Goal: Task Accomplishment & Management: Manage account settings

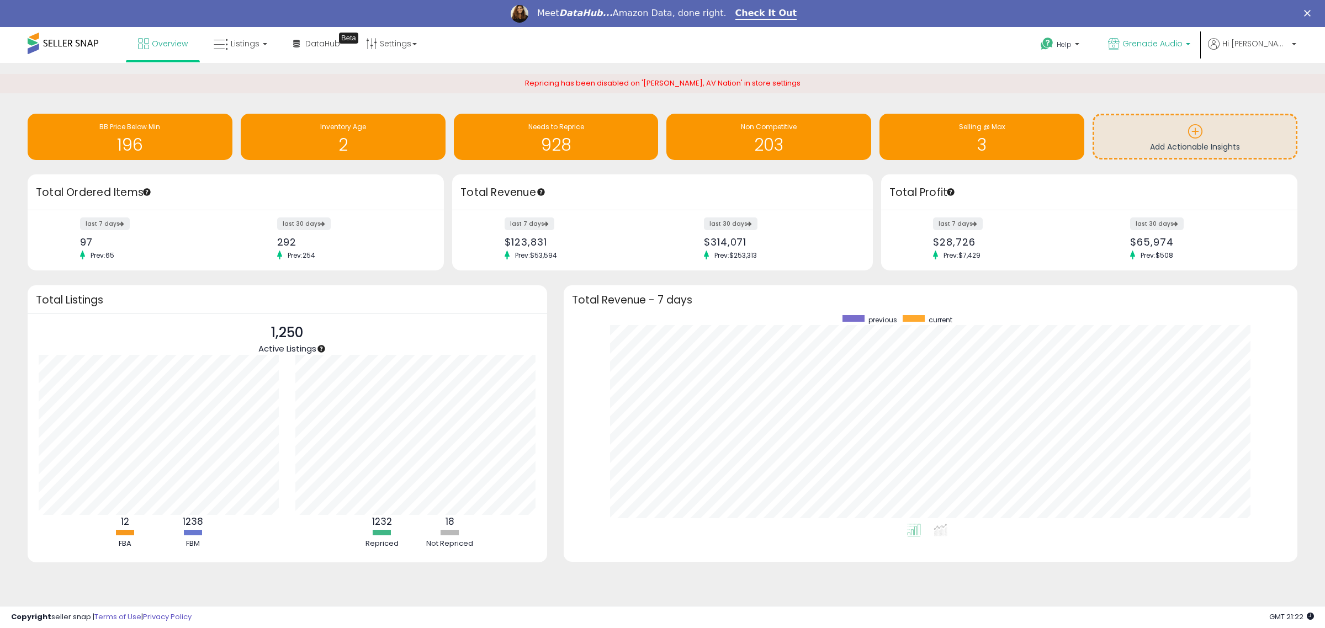
click at [1182, 40] on span "Grenade Audio" at bounding box center [1152, 43] width 60 height 11
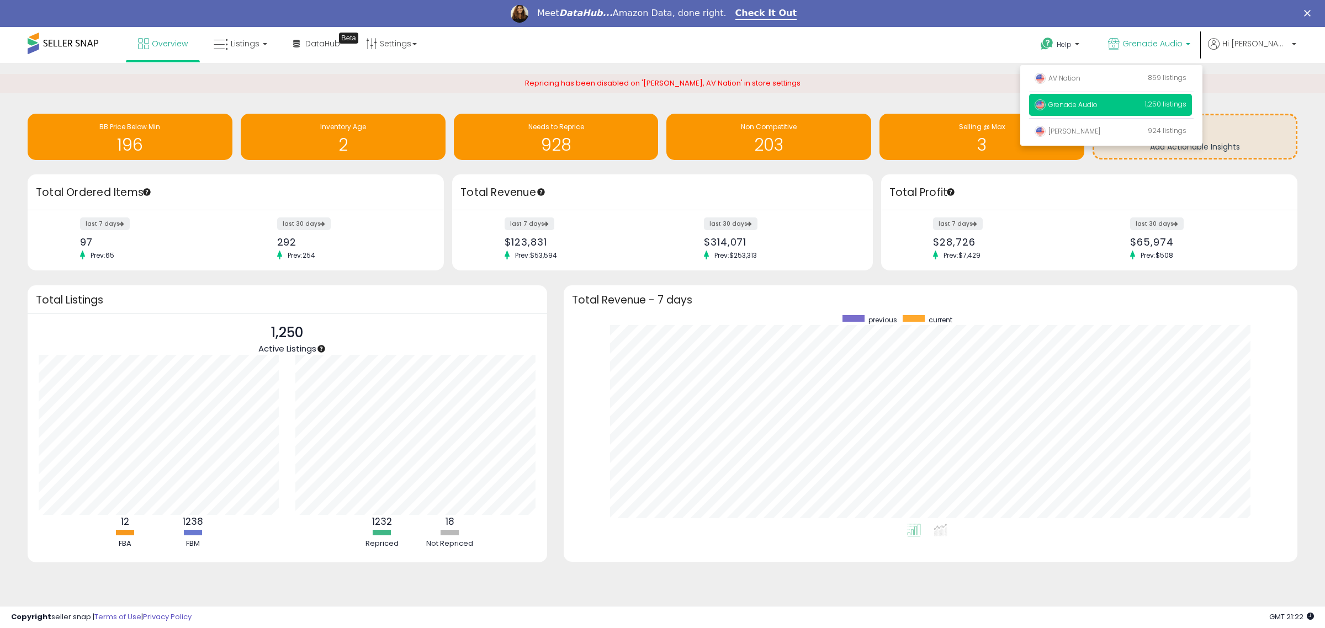
click at [86, 39] on span at bounding box center [63, 44] width 71 height 22
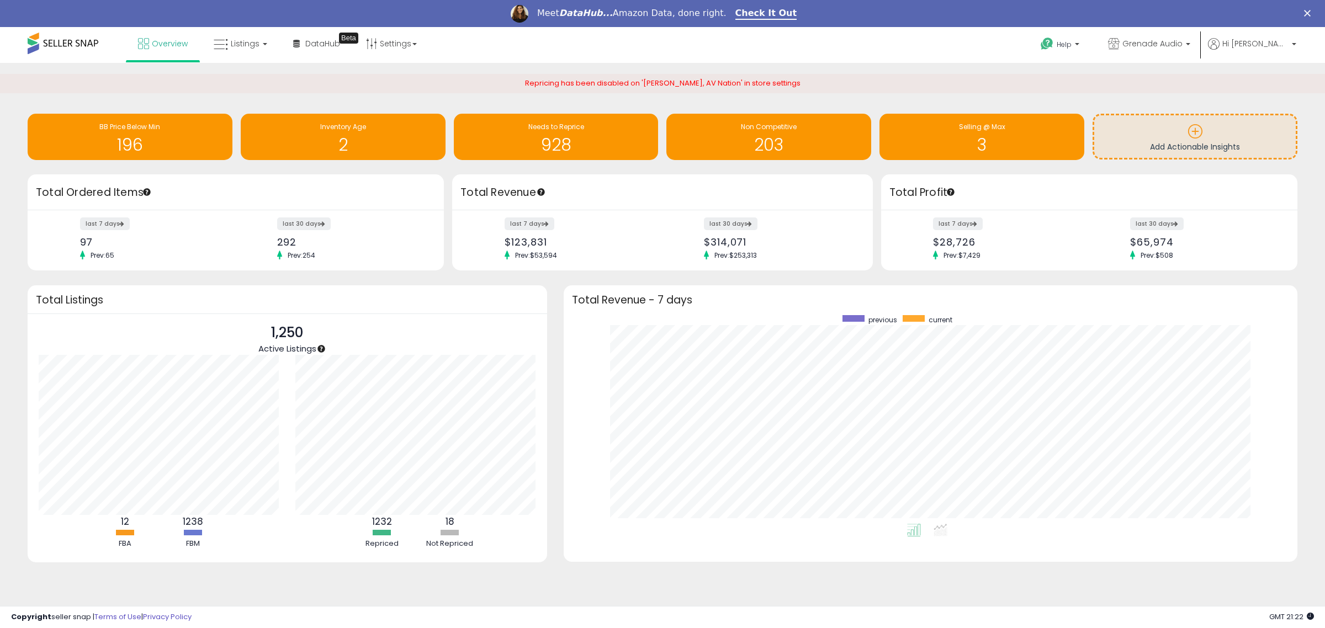
click at [84, 40] on span at bounding box center [63, 44] width 71 height 22
click at [81, 42] on span at bounding box center [63, 44] width 71 height 22
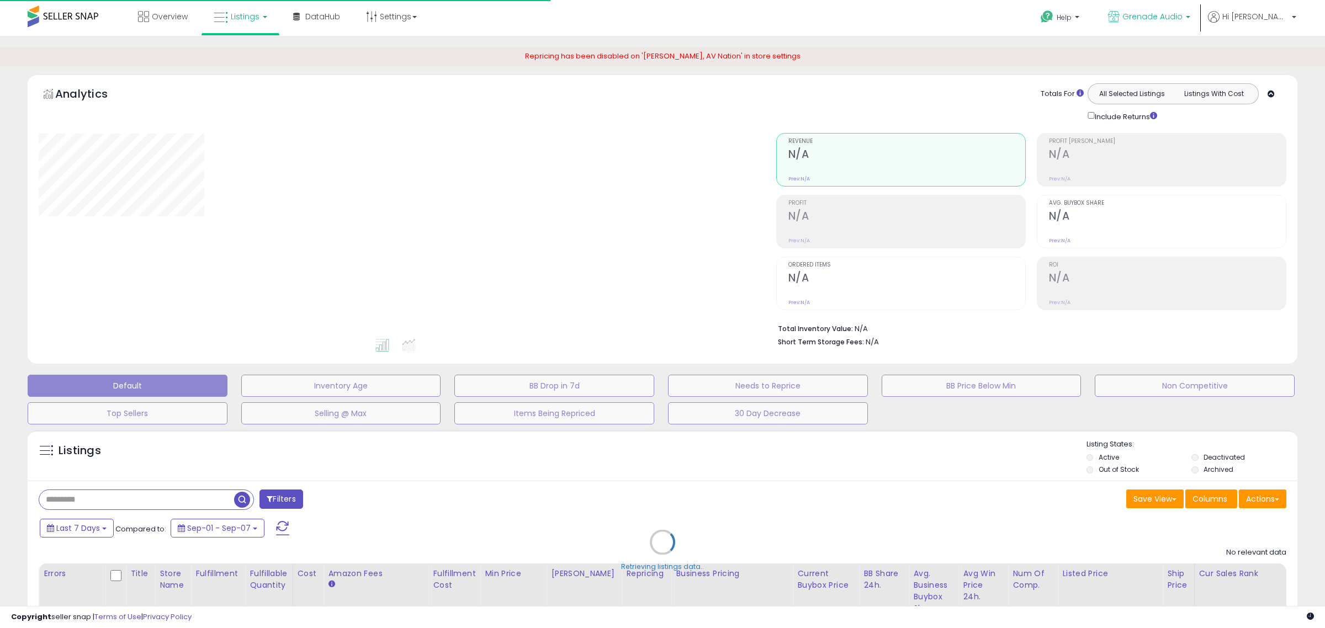
click at [1190, 22] on p "Grenade Audio" at bounding box center [1149, 18] width 82 height 14
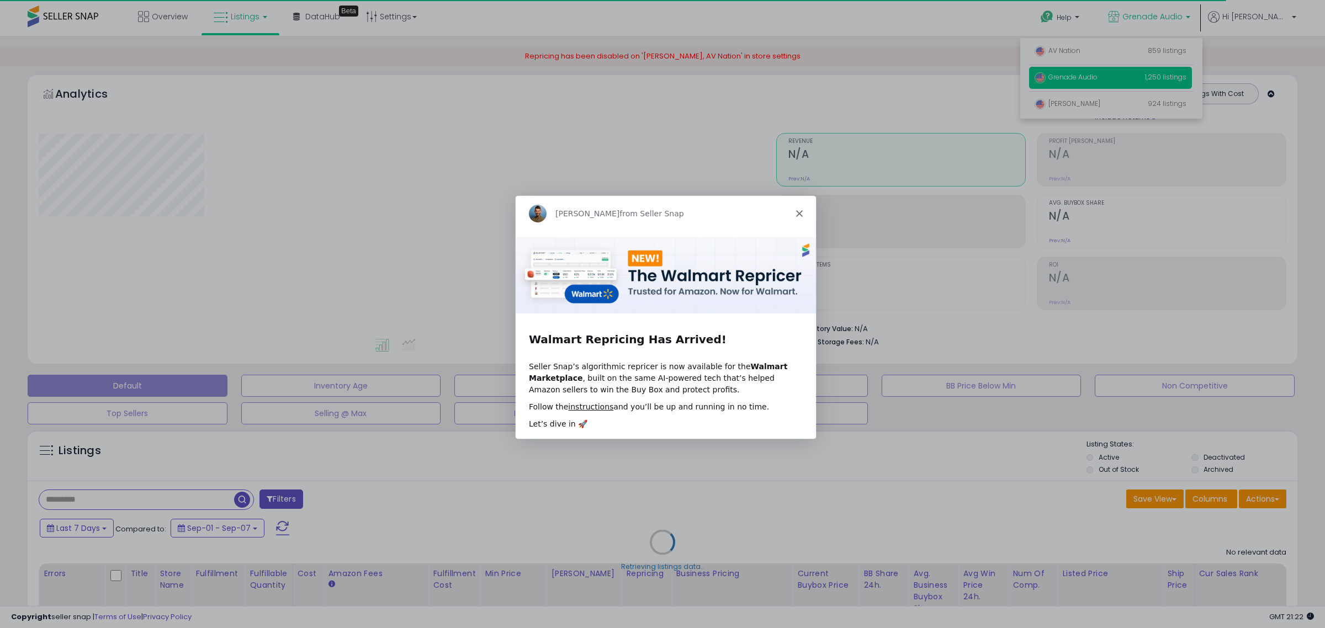
click at [798, 217] on div "Adrian from Seller Snap" at bounding box center [665, 212] width 300 height 35
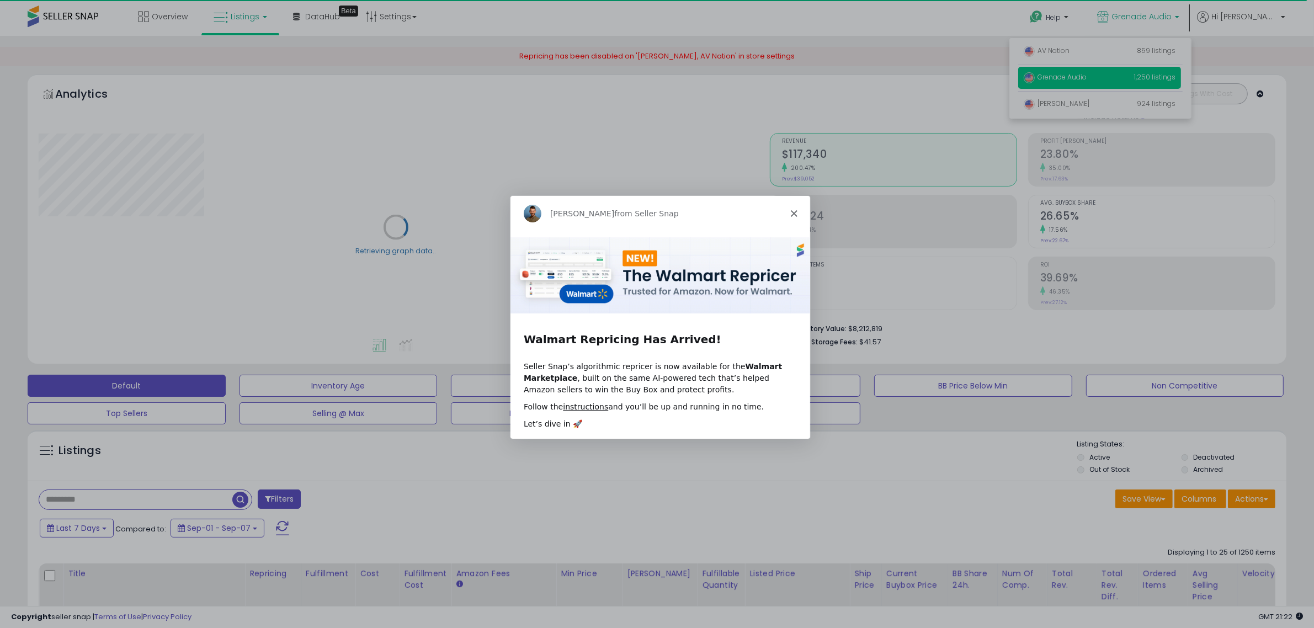
click at [788, 212] on div "Adrian from Seller Snap" at bounding box center [659, 212] width 300 height 35
click at [794, 213] on polygon "Close" at bounding box center [793, 212] width 7 height 7
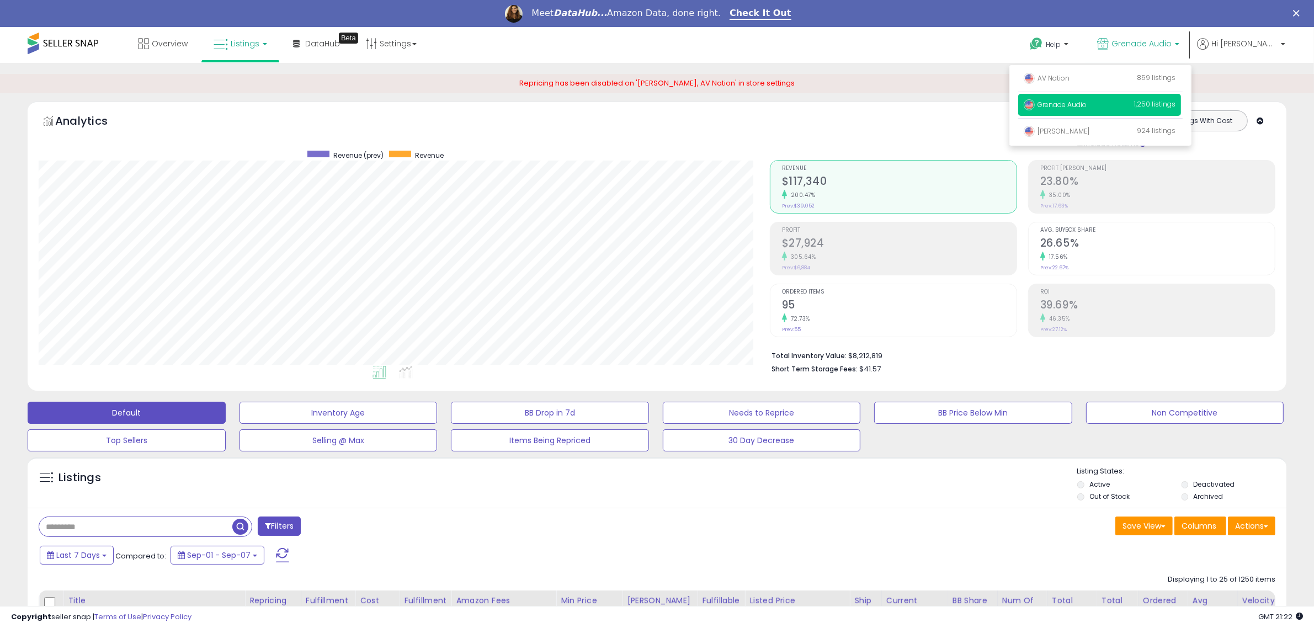
scroll to position [226, 731]
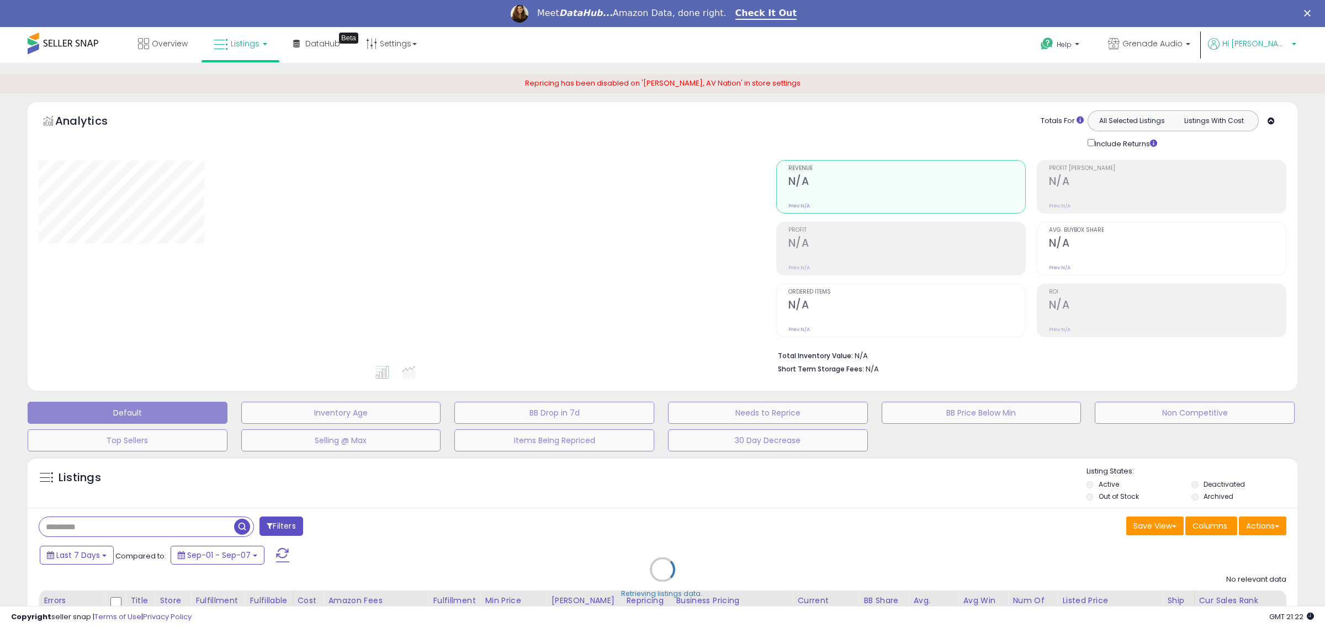
click at [1289, 45] on p "Hi [PERSON_NAME]" at bounding box center [1252, 45] width 88 height 14
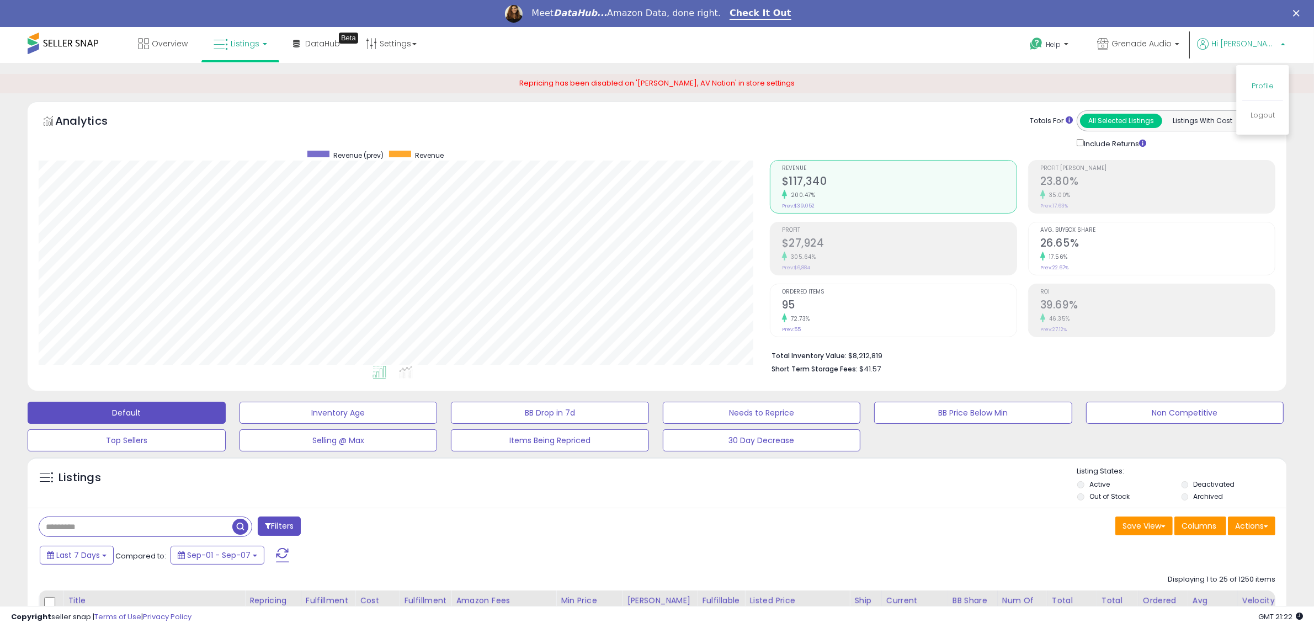
scroll to position [226, 731]
click at [1172, 45] on span "Grenade Audio" at bounding box center [1142, 43] width 60 height 11
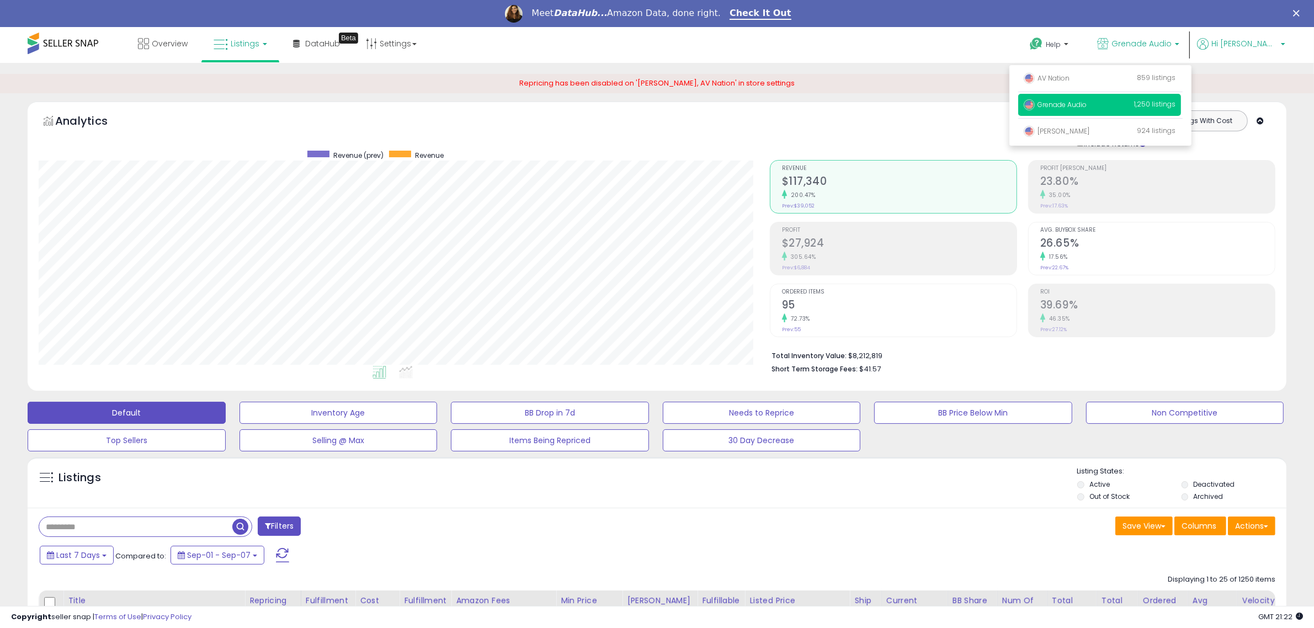
click at [1279, 45] on p "Hi [PERSON_NAME]" at bounding box center [1241, 45] width 88 height 14
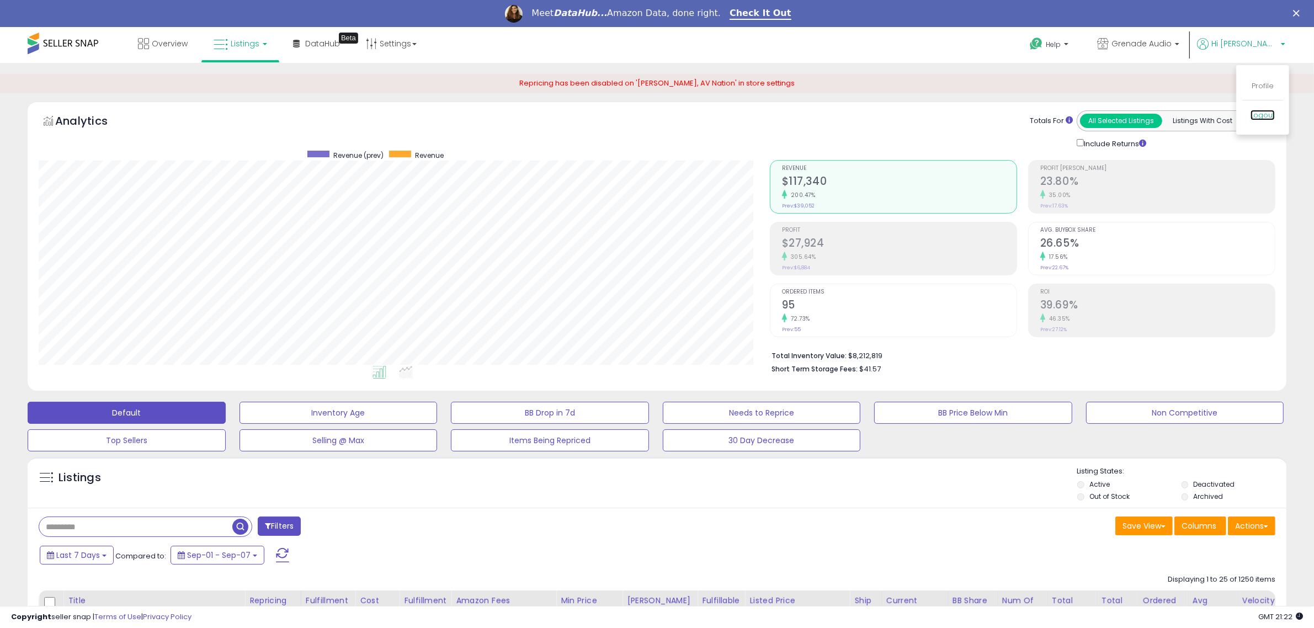
click at [1265, 115] on link "Logout" at bounding box center [1263, 115] width 24 height 10
